Goal: Information Seeking & Learning: Compare options

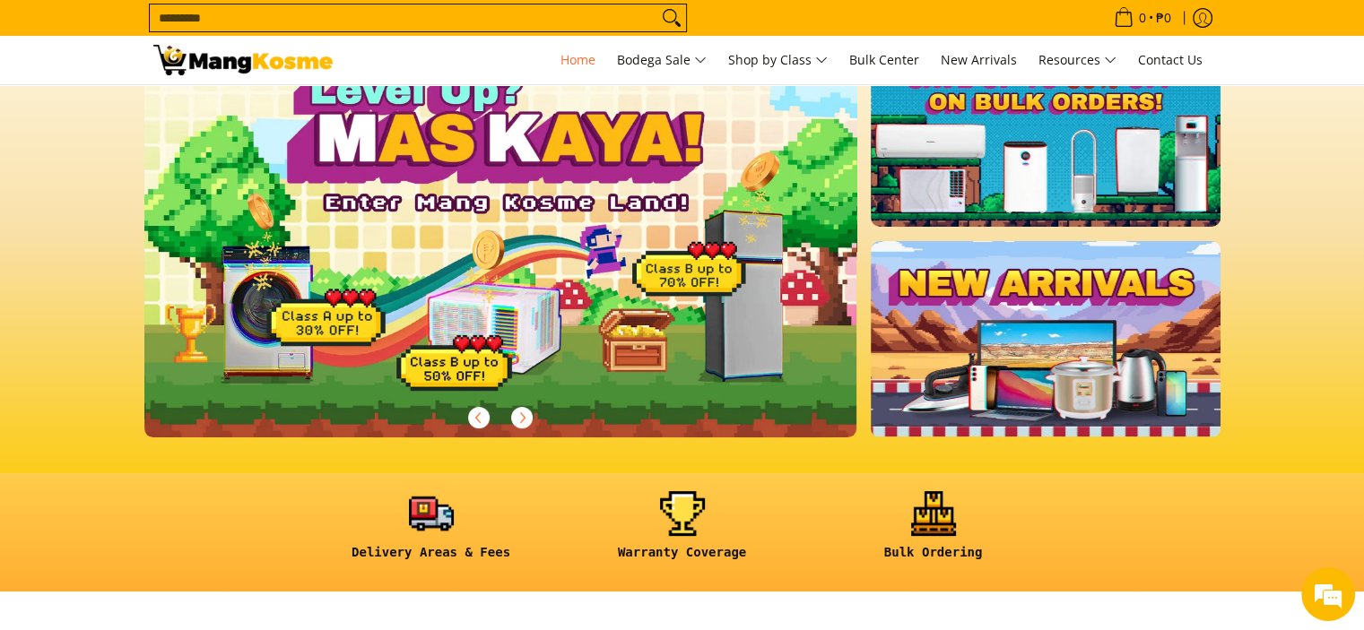
click at [1311, 204] on section at bounding box center [682, 235] width 1364 height 478
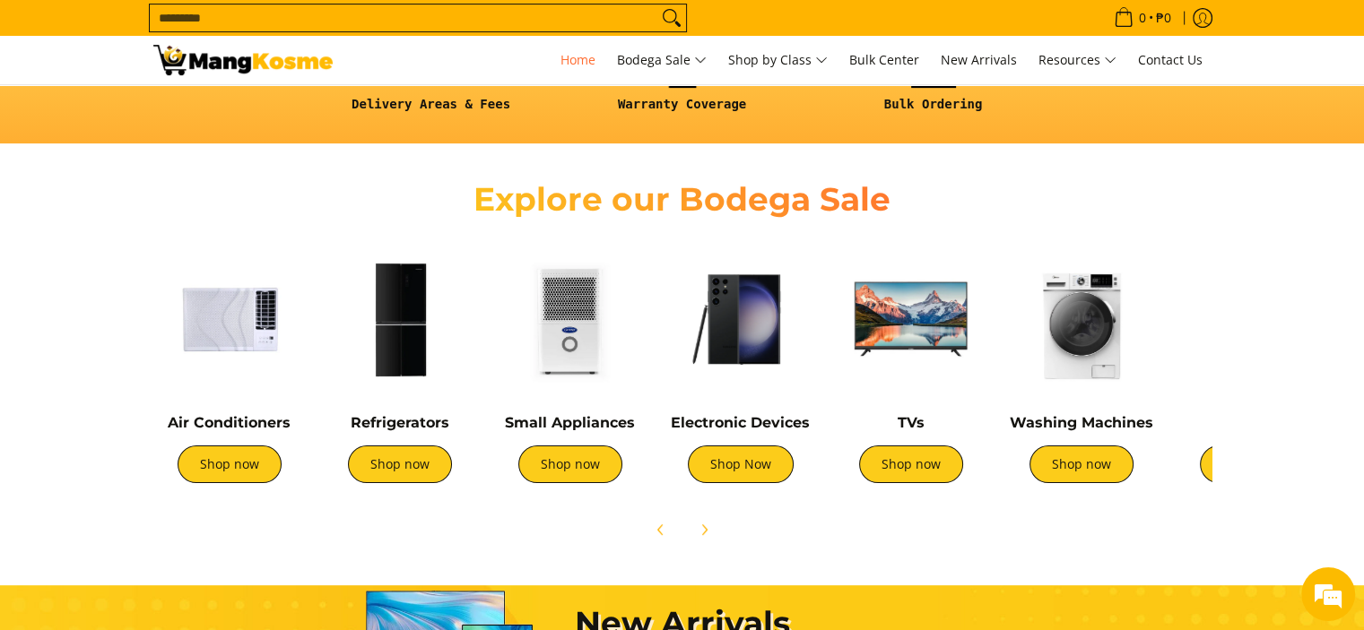
scroll to position [0, 1426]
click at [224, 334] on img at bounding box center [229, 319] width 152 height 152
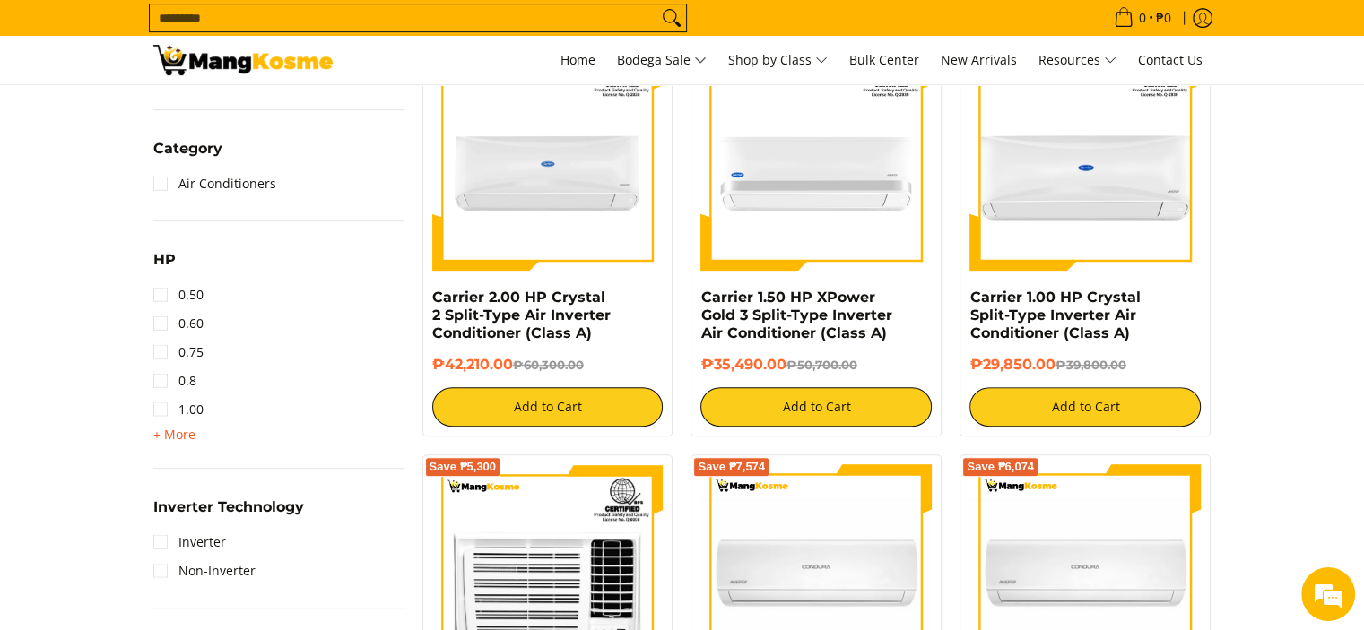
click at [164, 439] on span "+ More" at bounding box center [174, 435] width 42 height 14
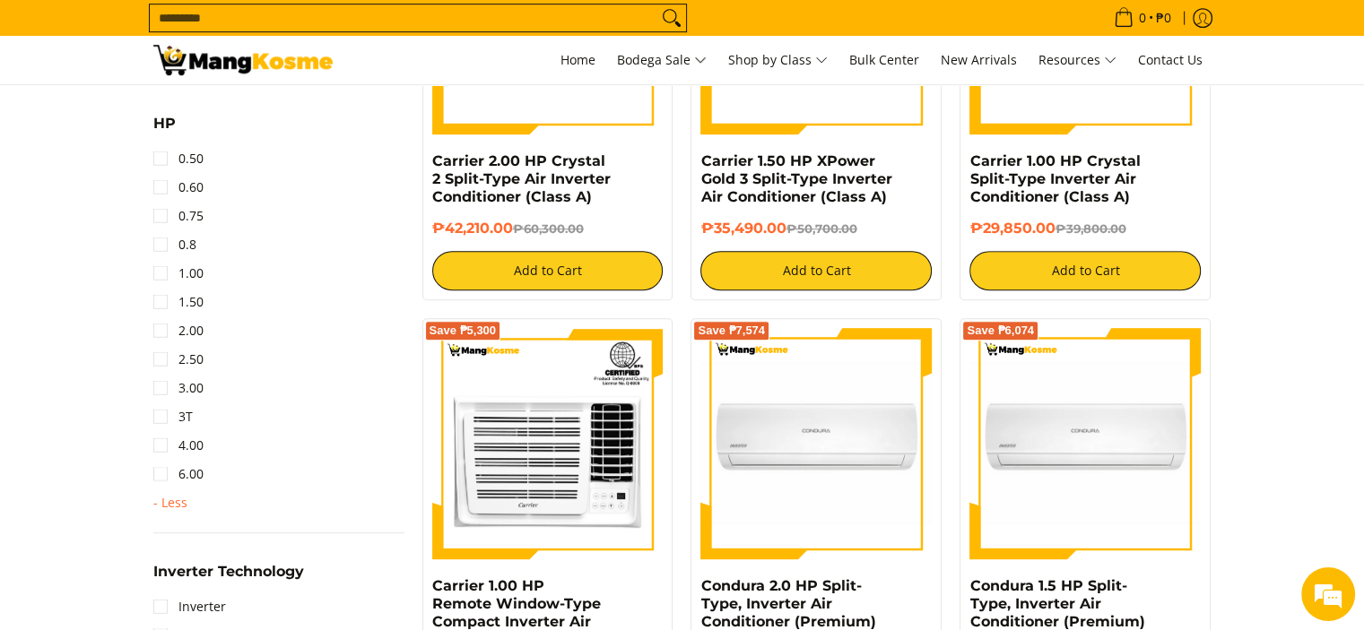
scroll to position [986, 0]
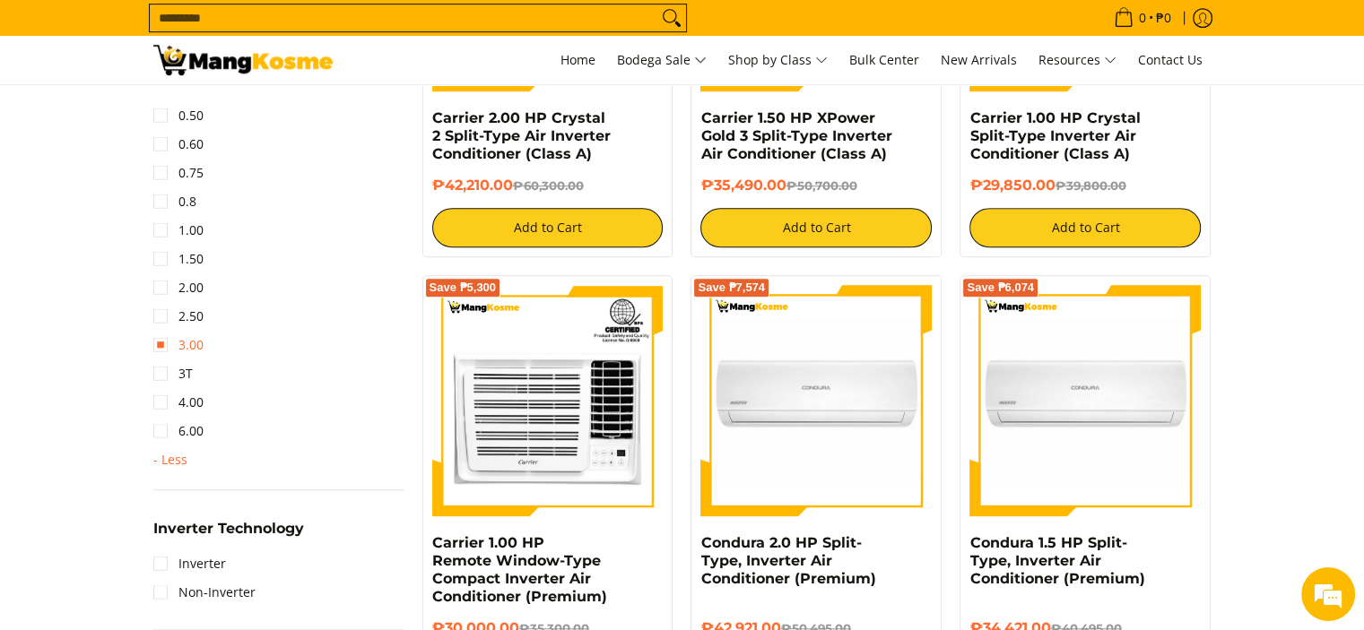
click at [168, 339] on link "3.00" at bounding box center [178, 345] width 50 height 29
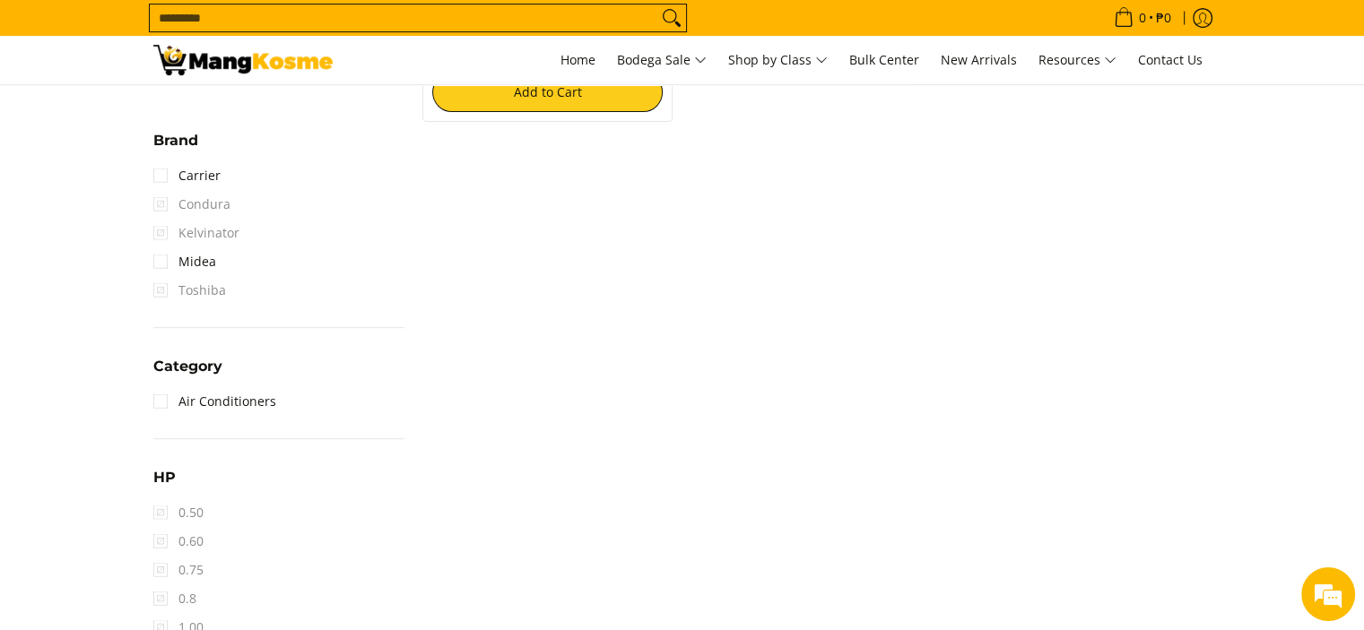
scroll to position [790, 0]
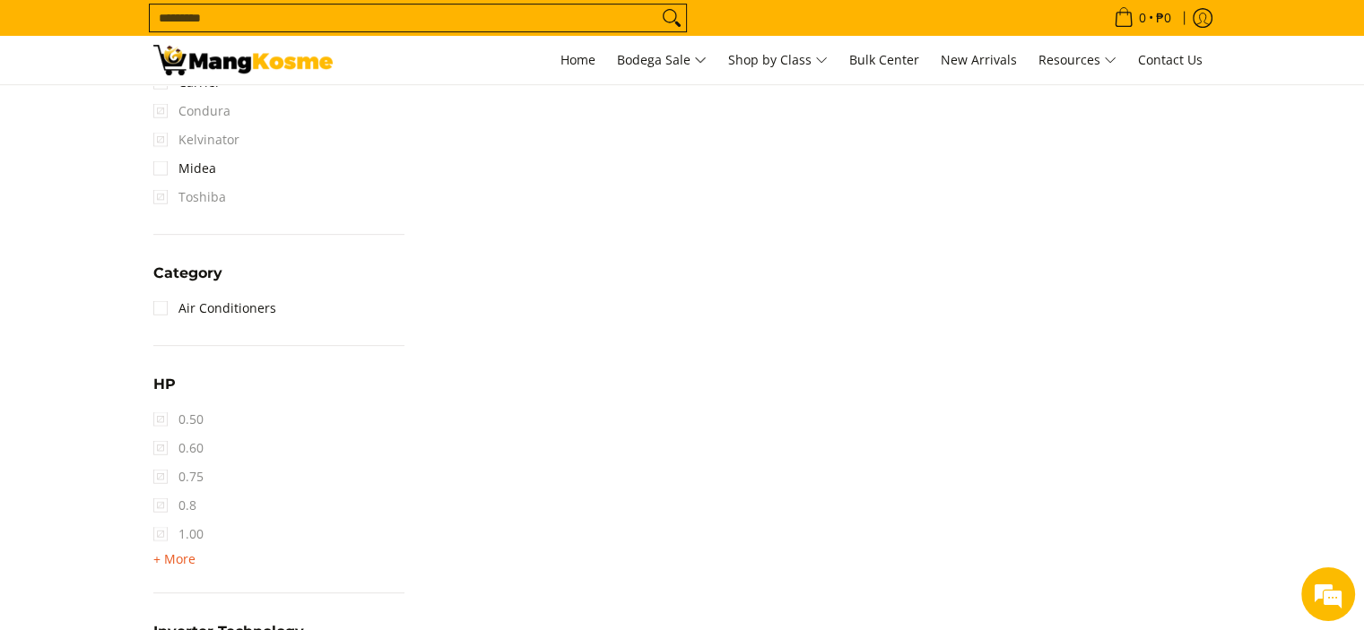
click at [173, 554] on span "+ More" at bounding box center [174, 559] width 42 height 14
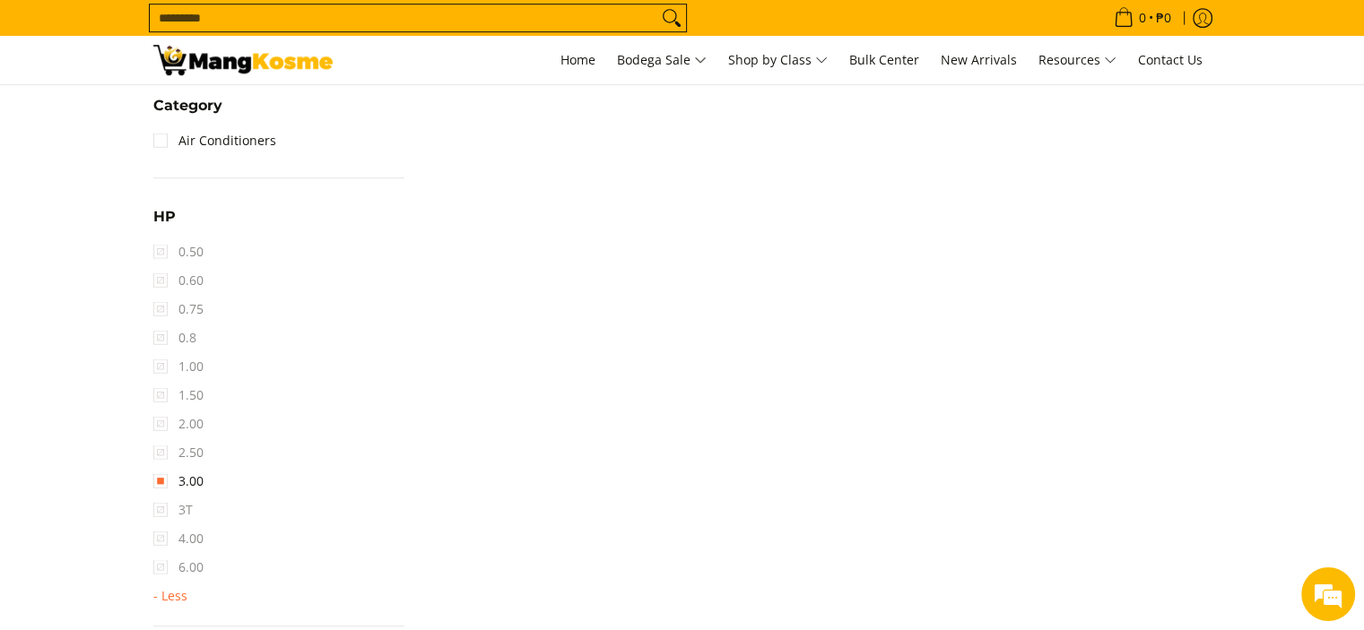
scroll to position [1149, 0]
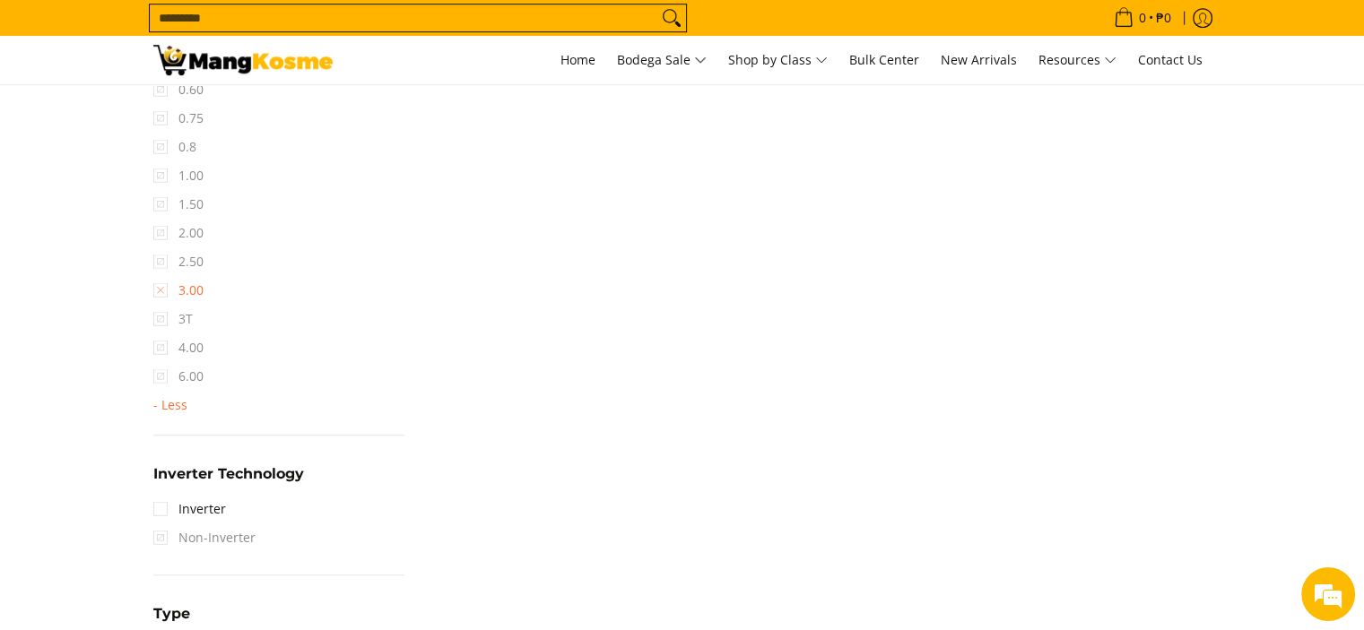
click at [158, 282] on link "3.00" at bounding box center [178, 290] width 50 height 29
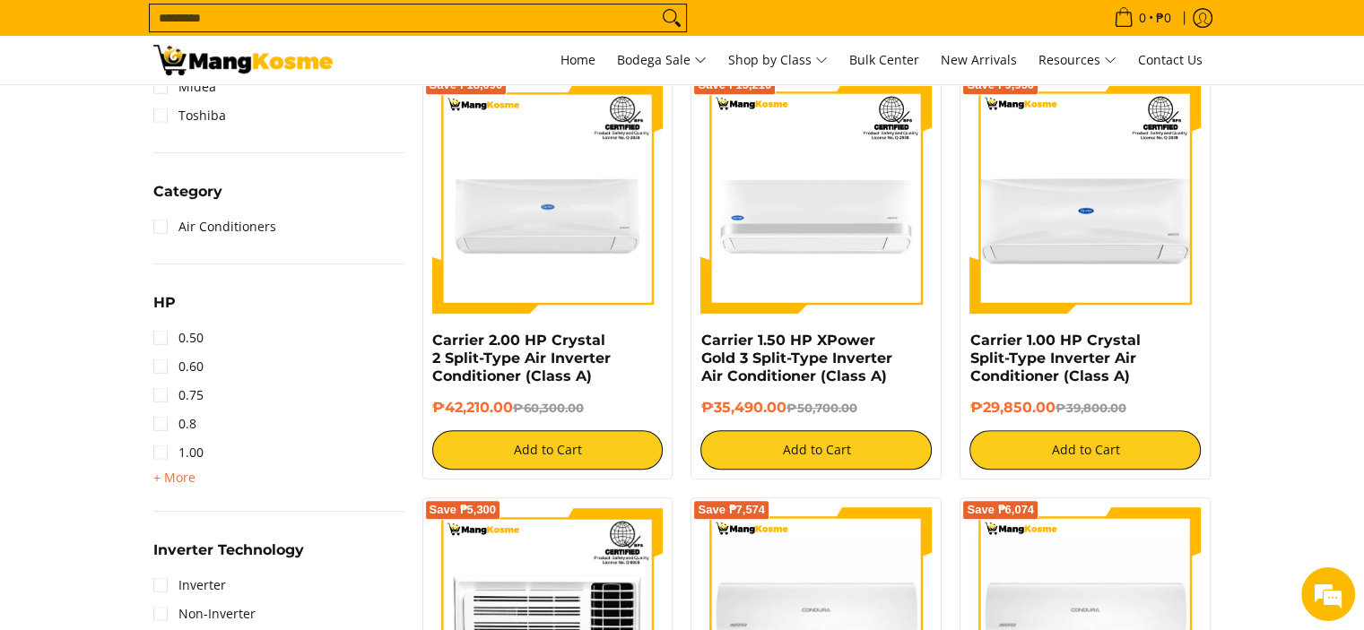
scroll to position [790, 0]
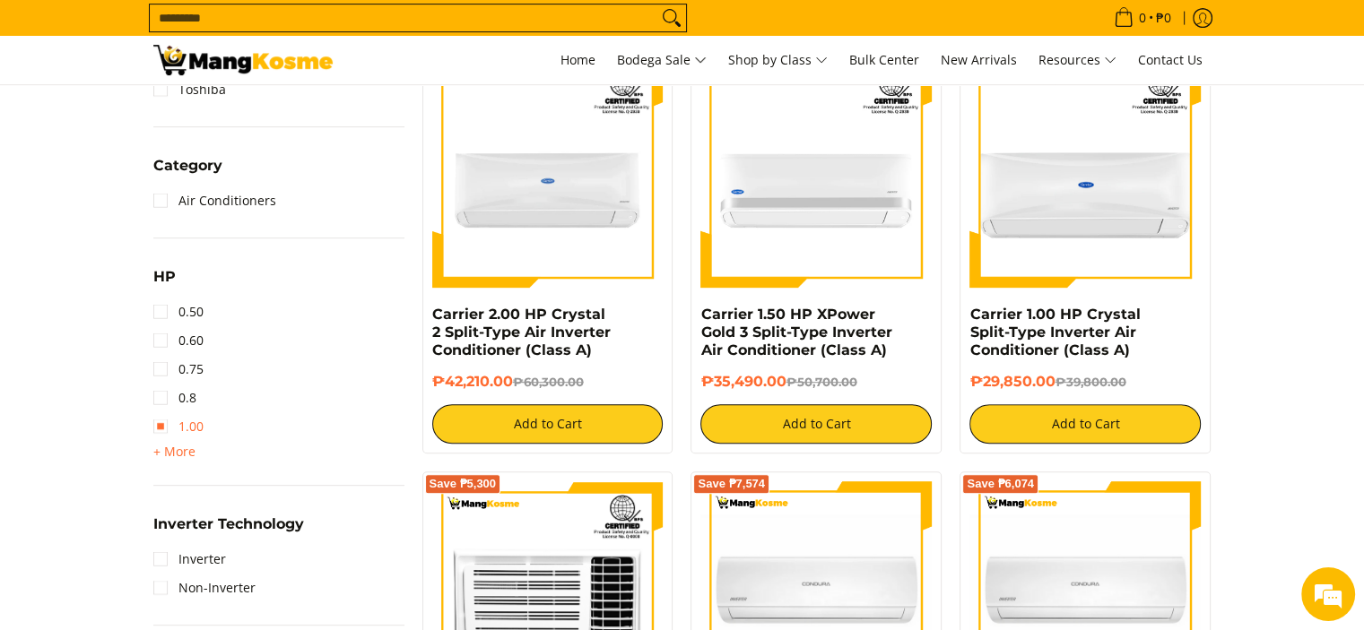
click at [165, 430] on link "1.00" at bounding box center [178, 427] width 50 height 29
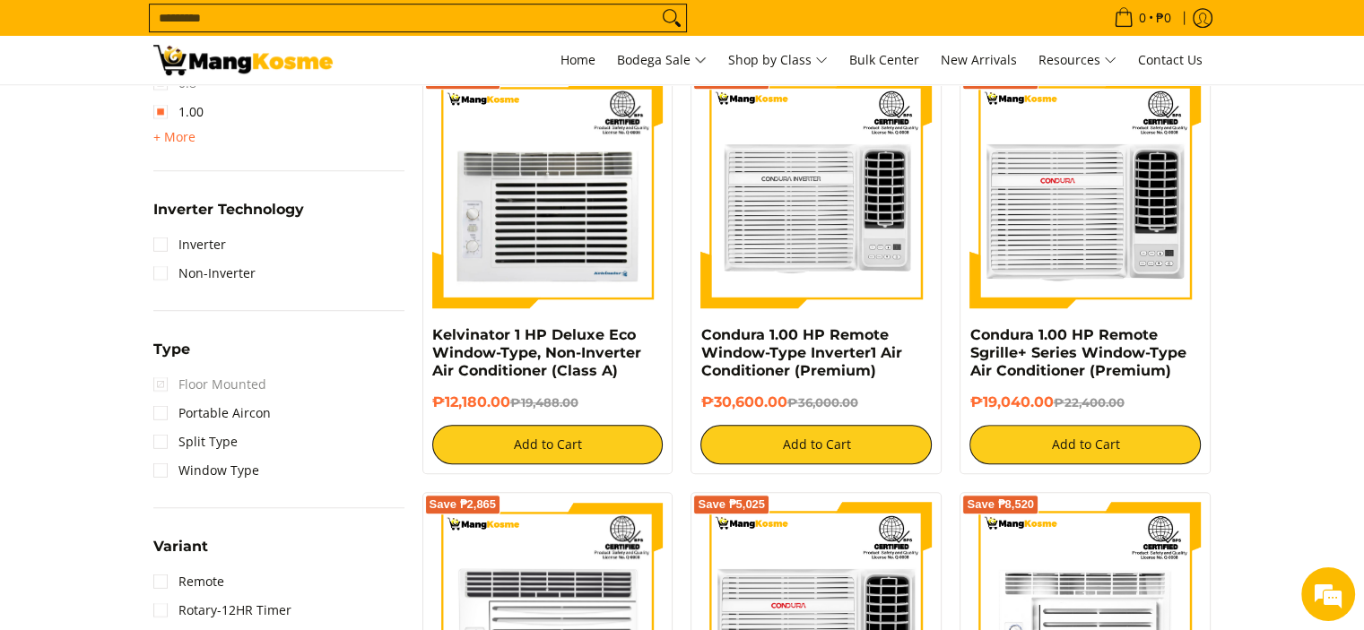
scroll to position [1328, 0]
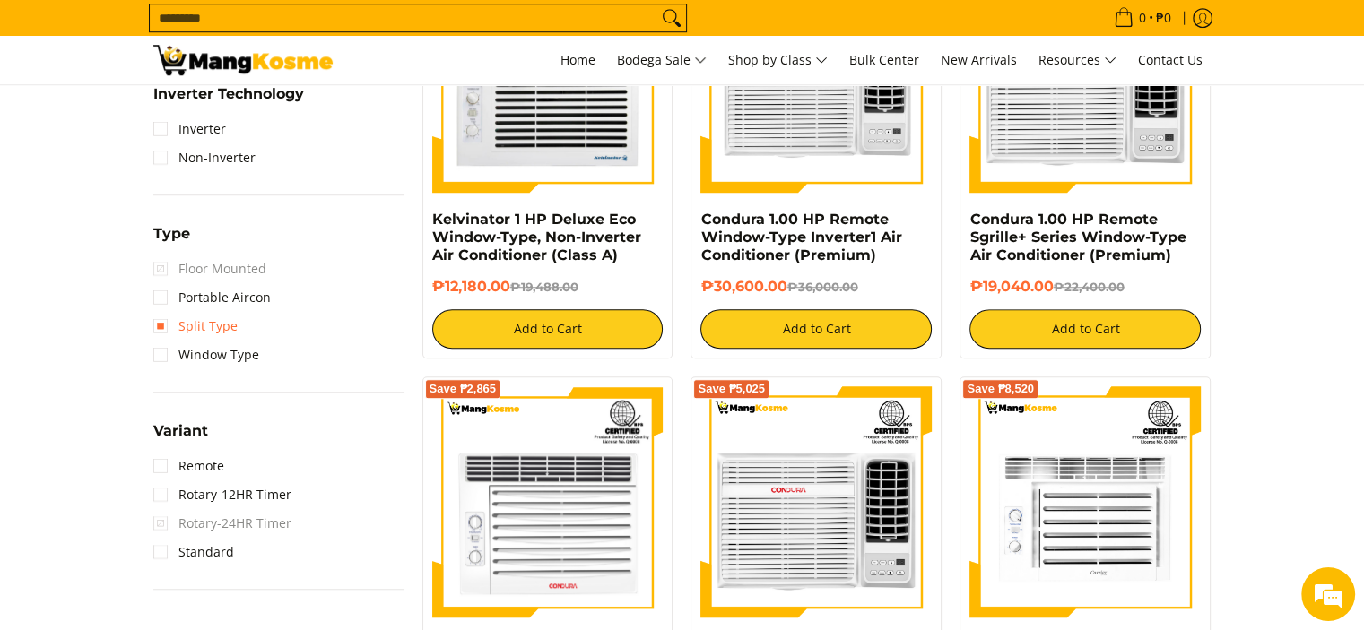
click at [172, 317] on link "Split Type" at bounding box center [195, 326] width 84 height 29
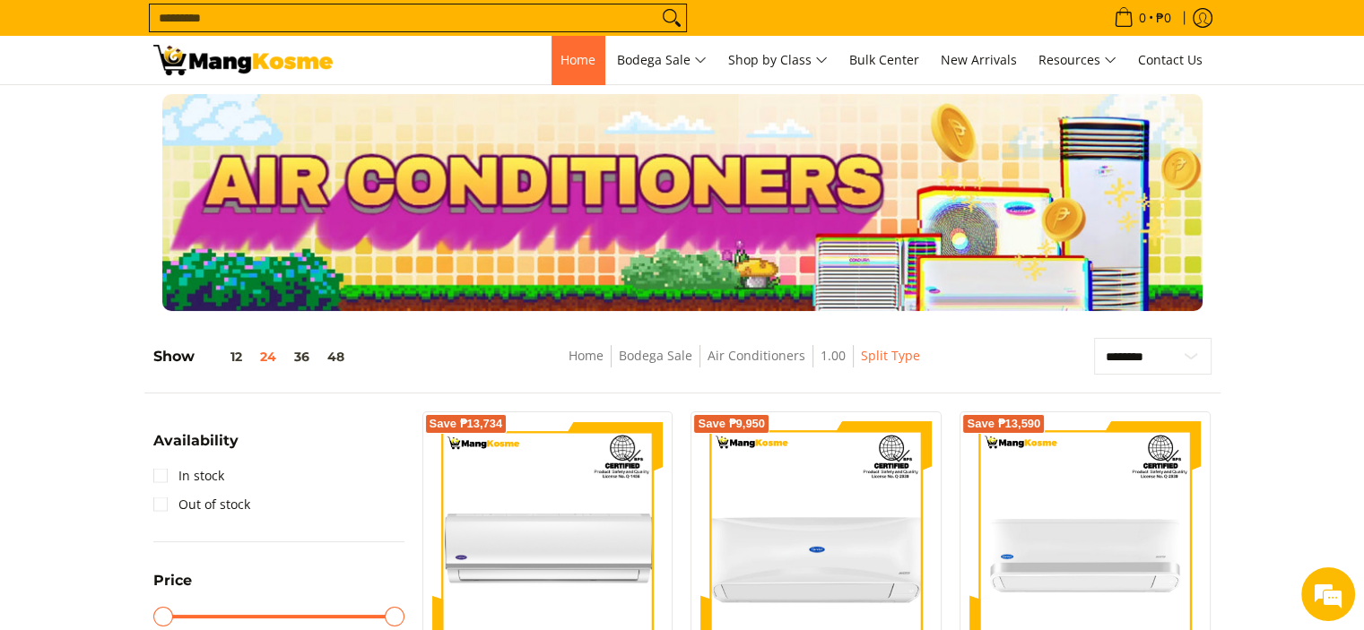
click at [568, 61] on span "Home" at bounding box center [577, 59] width 35 height 17
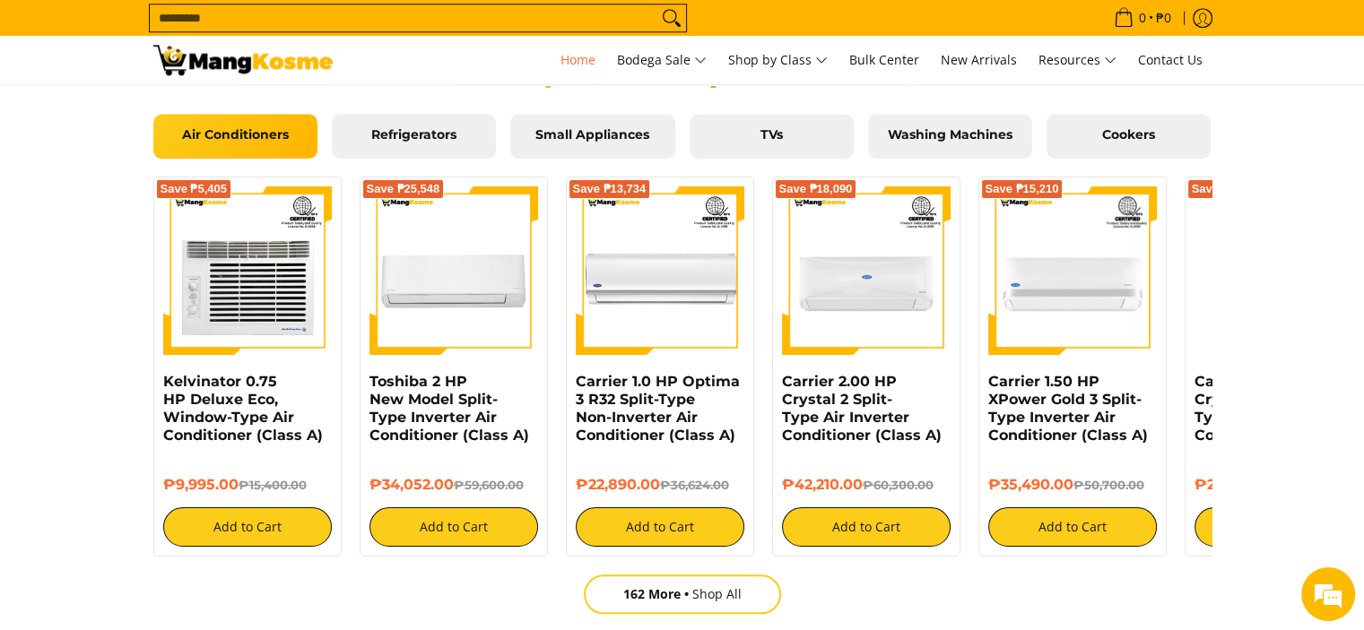
scroll to position [0, 713]
click at [739, 138] on span "TVs" at bounding box center [771, 135] width 137 height 16
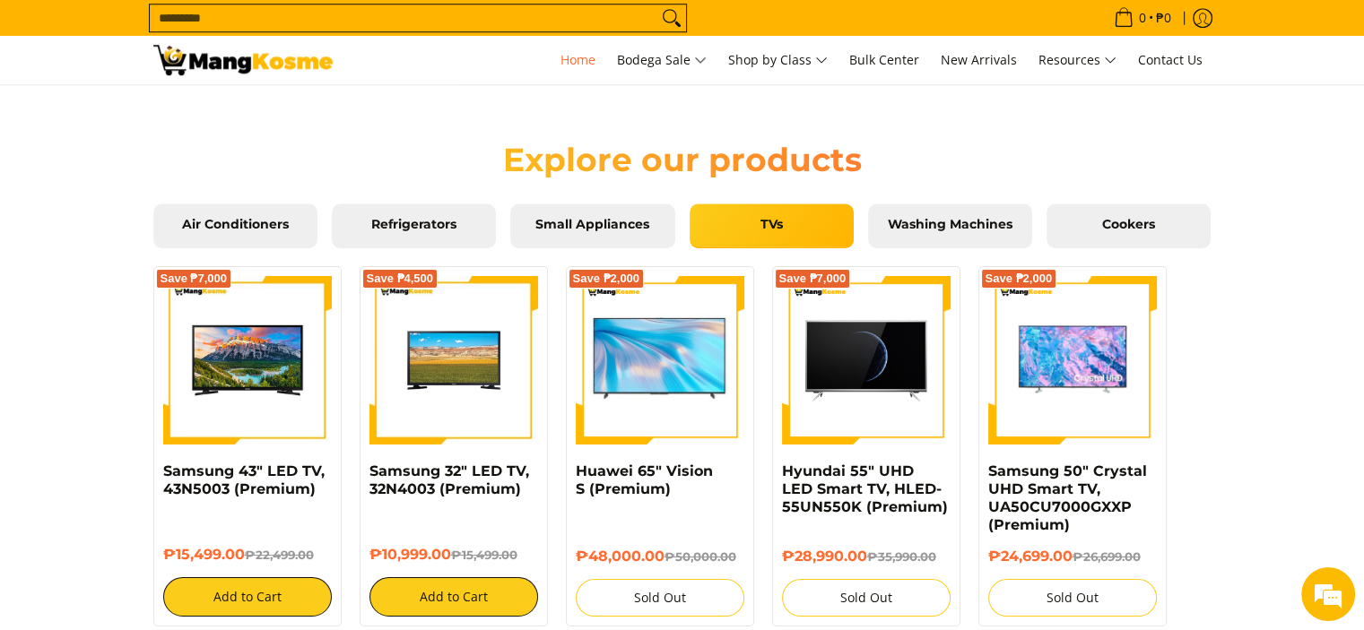
click at [807, 239] on link "TVs" at bounding box center [772, 226] width 164 height 45
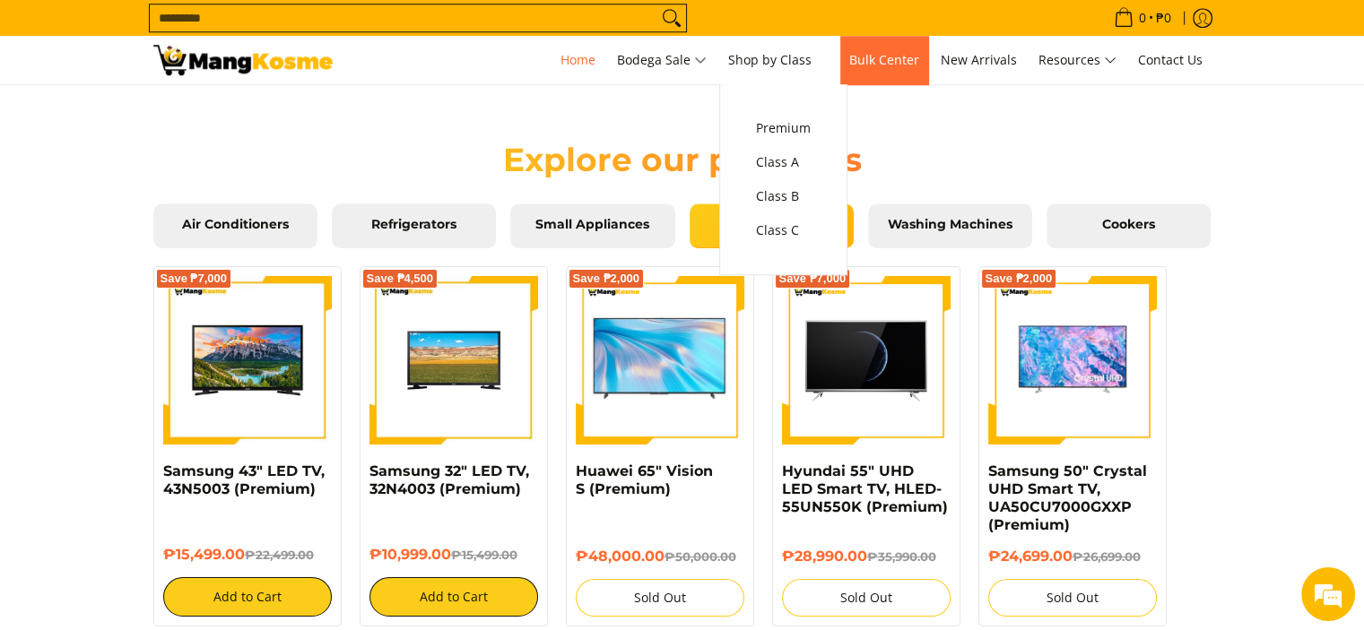
scroll to position [0, 2138]
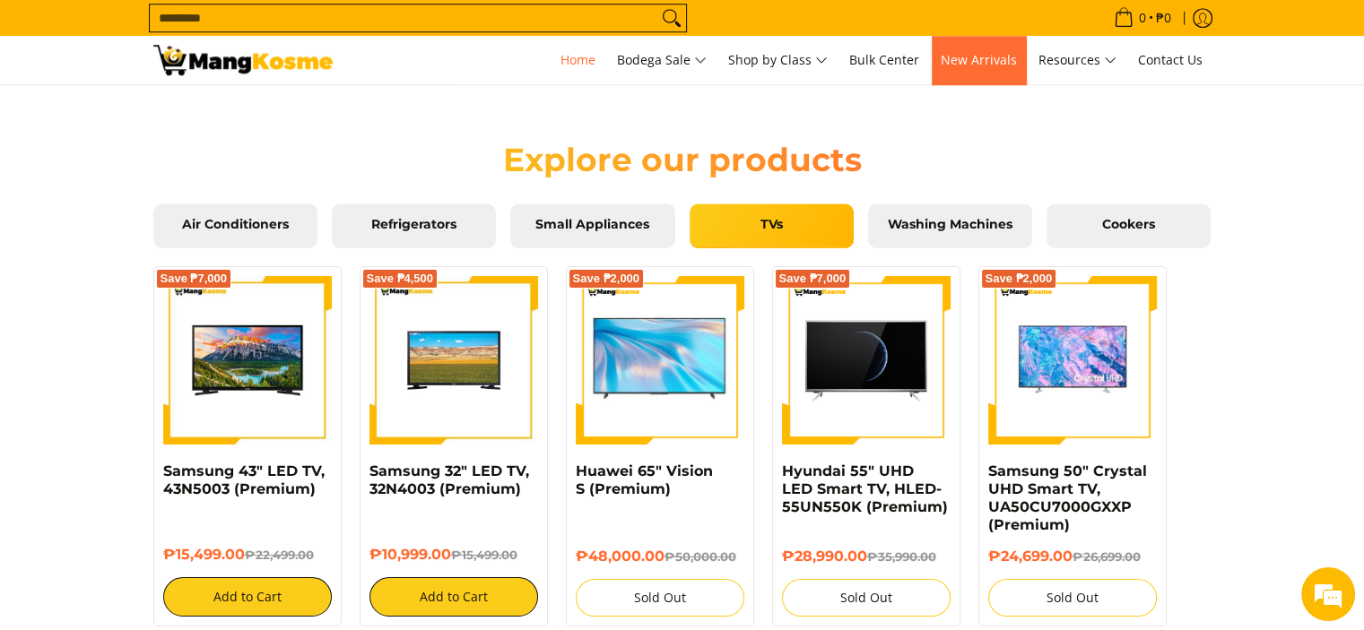
click at [982, 58] on span "New Arrivals" at bounding box center [979, 59] width 76 height 17
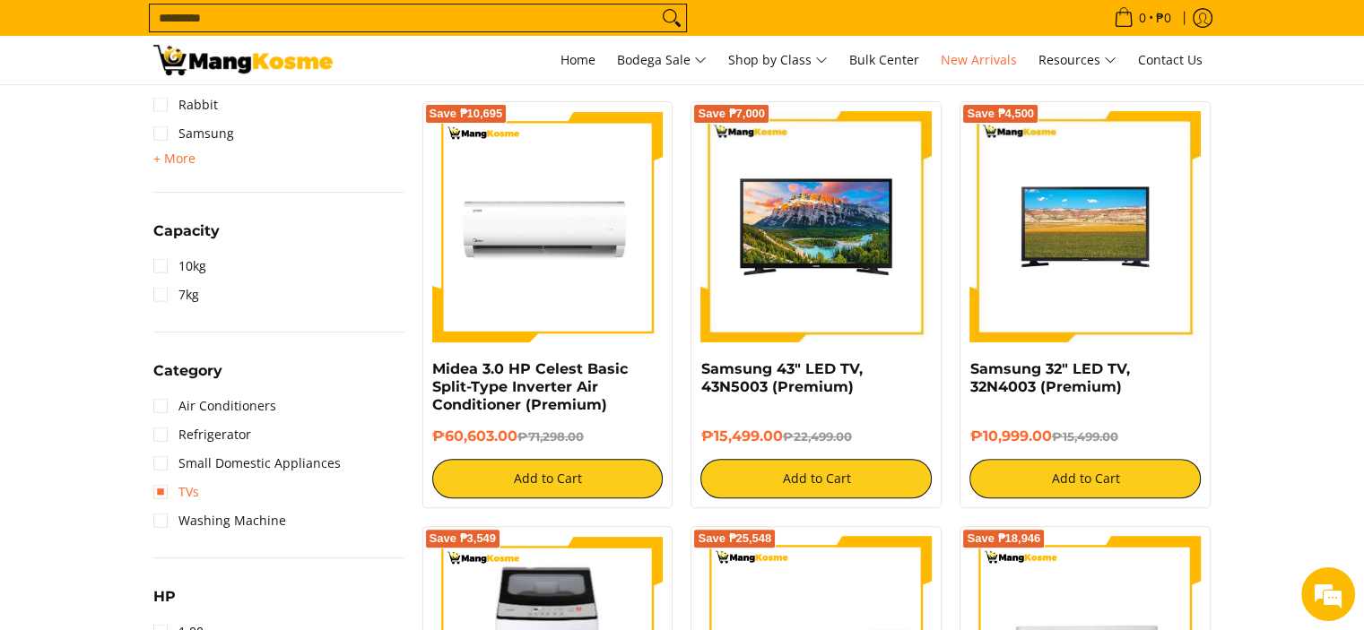
click at [166, 487] on link "TVs" at bounding box center [176, 492] width 46 height 29
